Goal: Navigation & Orientation: Find specific page/section

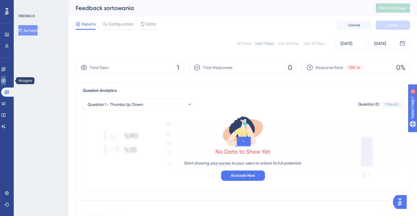
click at [6, 80] on icon at bounding box center [3, 80] width 5 height 5
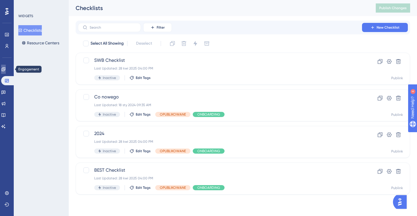
click at [6, 72] on link at bounding box center [3, 69] width 5 height 9
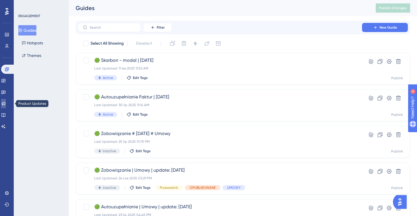
click at [5, 101] on link at bounding box center [3, 103] width 5 height 9
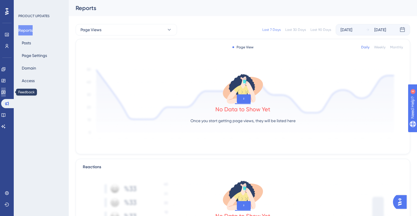
click at [6, 93] on icon at bounding box center [3, 92] width 5 height 5
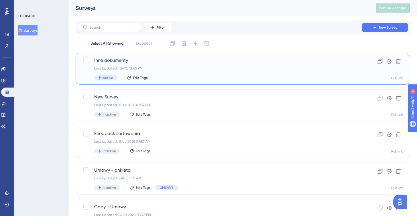
click at [178, 67] on div "Last Updated: [DATE] 12:45 PM" at bounding box center [219, 68] width 251 height 5
